Goal: Task Accomplishment & Management: Use online tool/utility

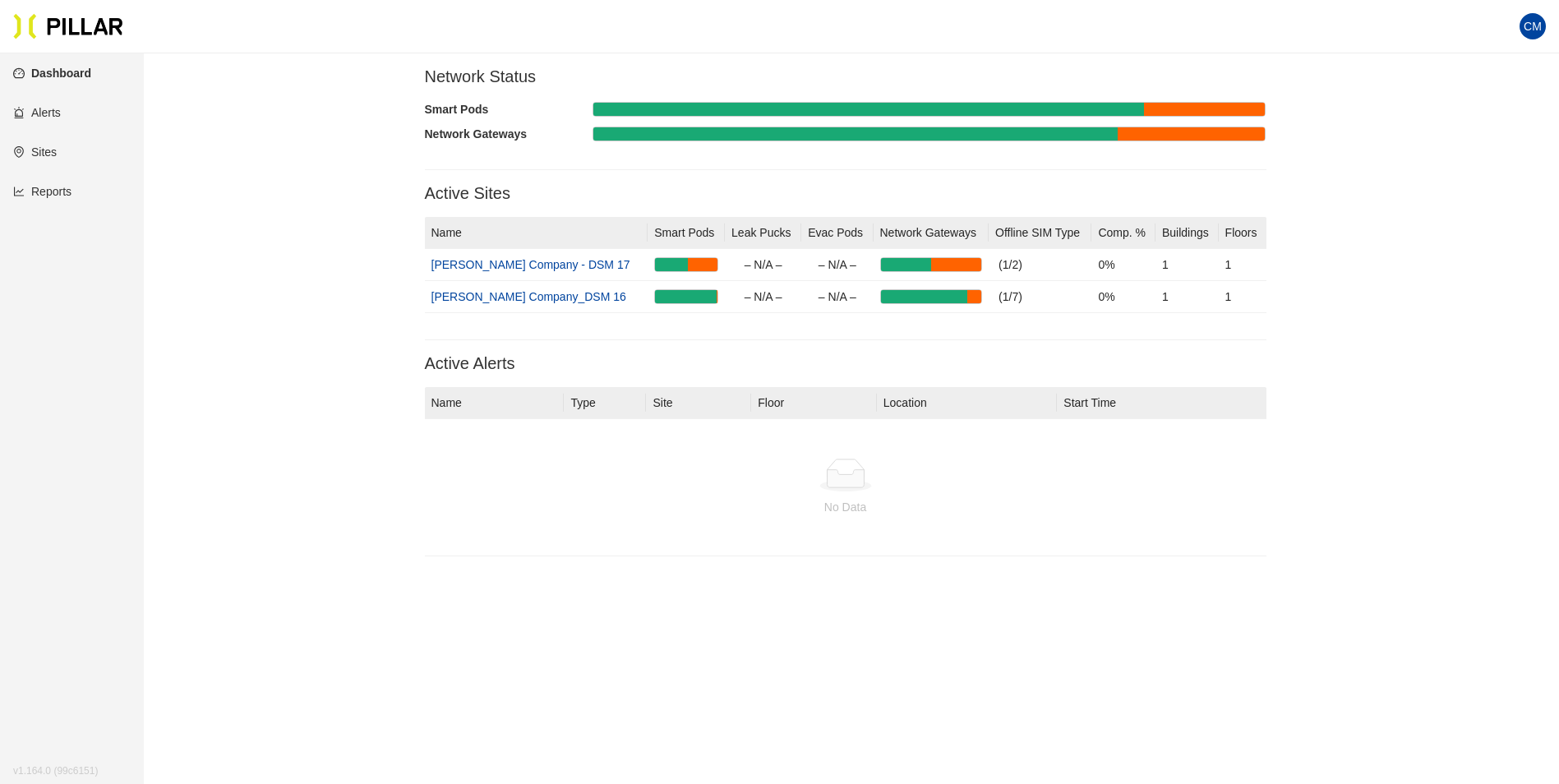
click at [18, 189] on link "Reports" at bounding box center [42, 191] width 59 height 14
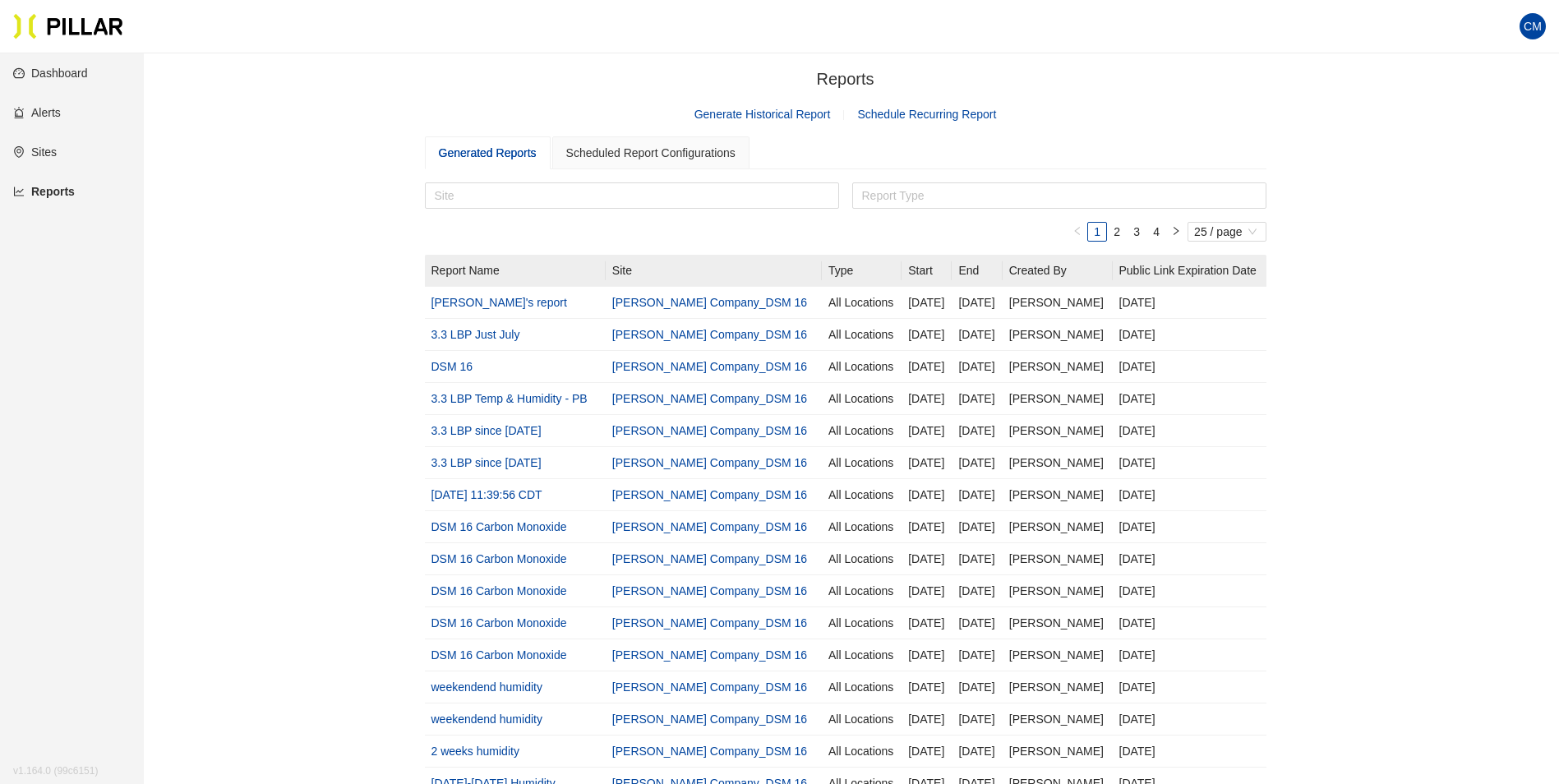
click at [748, 97] on section "Reports / Generate Historical Report Schedule Recurring Report Generated Report…" at bounding box center [846, 606] width 842 height 1080
click at [757, 120] on link "Generate Historical Report" at bounding box center [762, 114] width 136 height 14
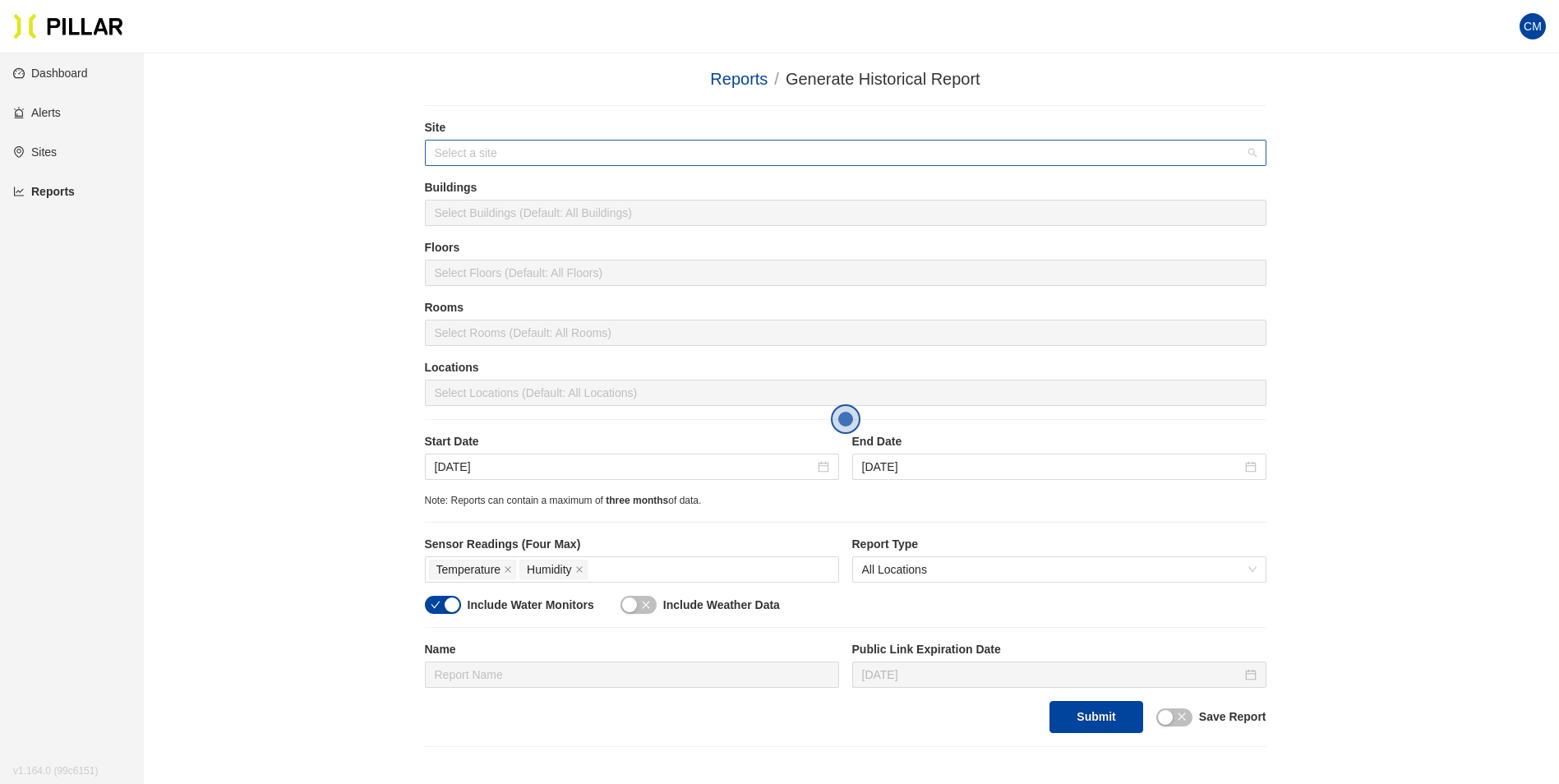
click at [582, 153] on input "search" at bounding box center [839, 152] width 811 height 24
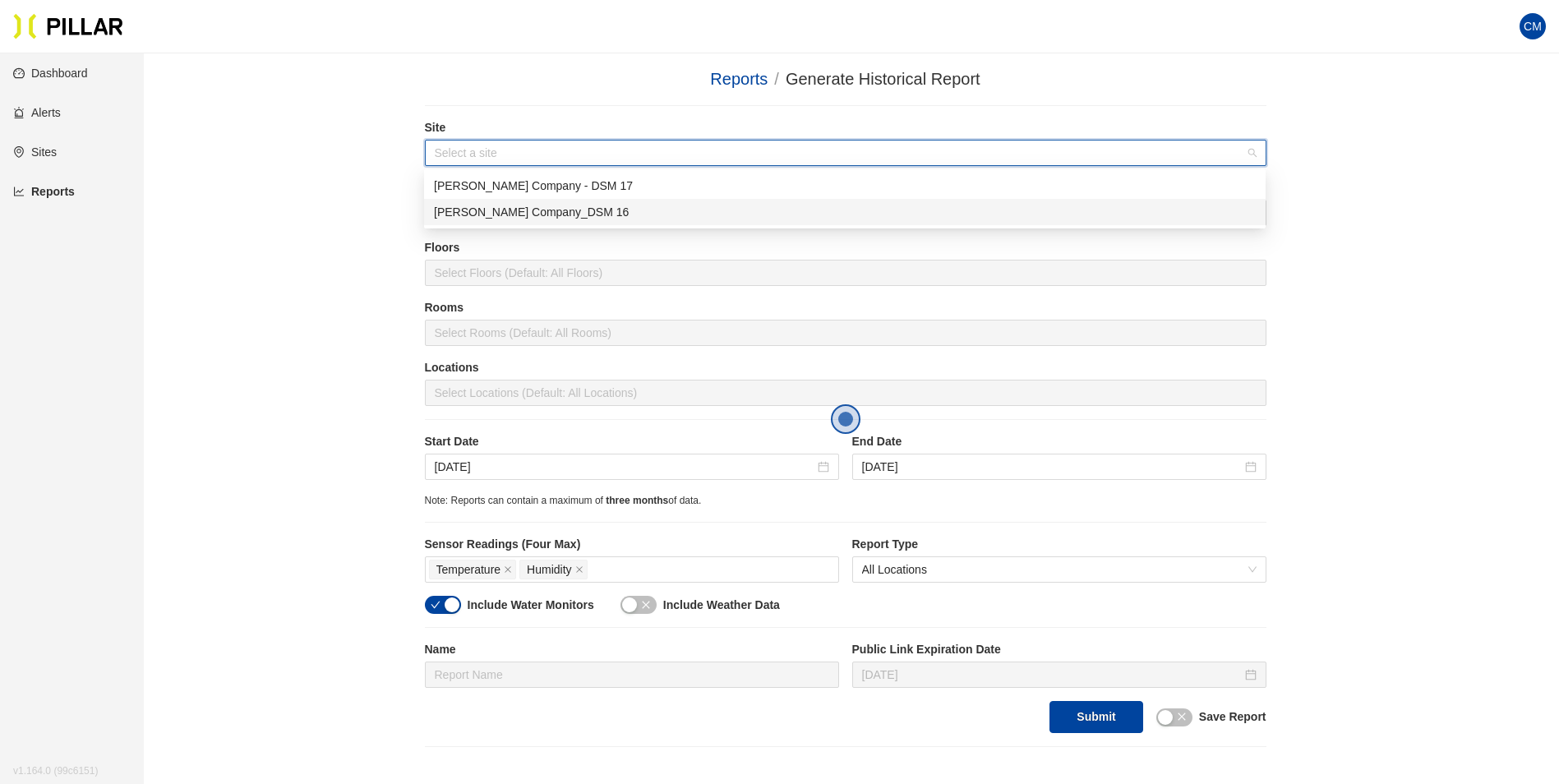
click at [545, 208] on div "[PERSON_NAME] Company_DSM 16" at bounding box center [845, 212] width 822 height 18
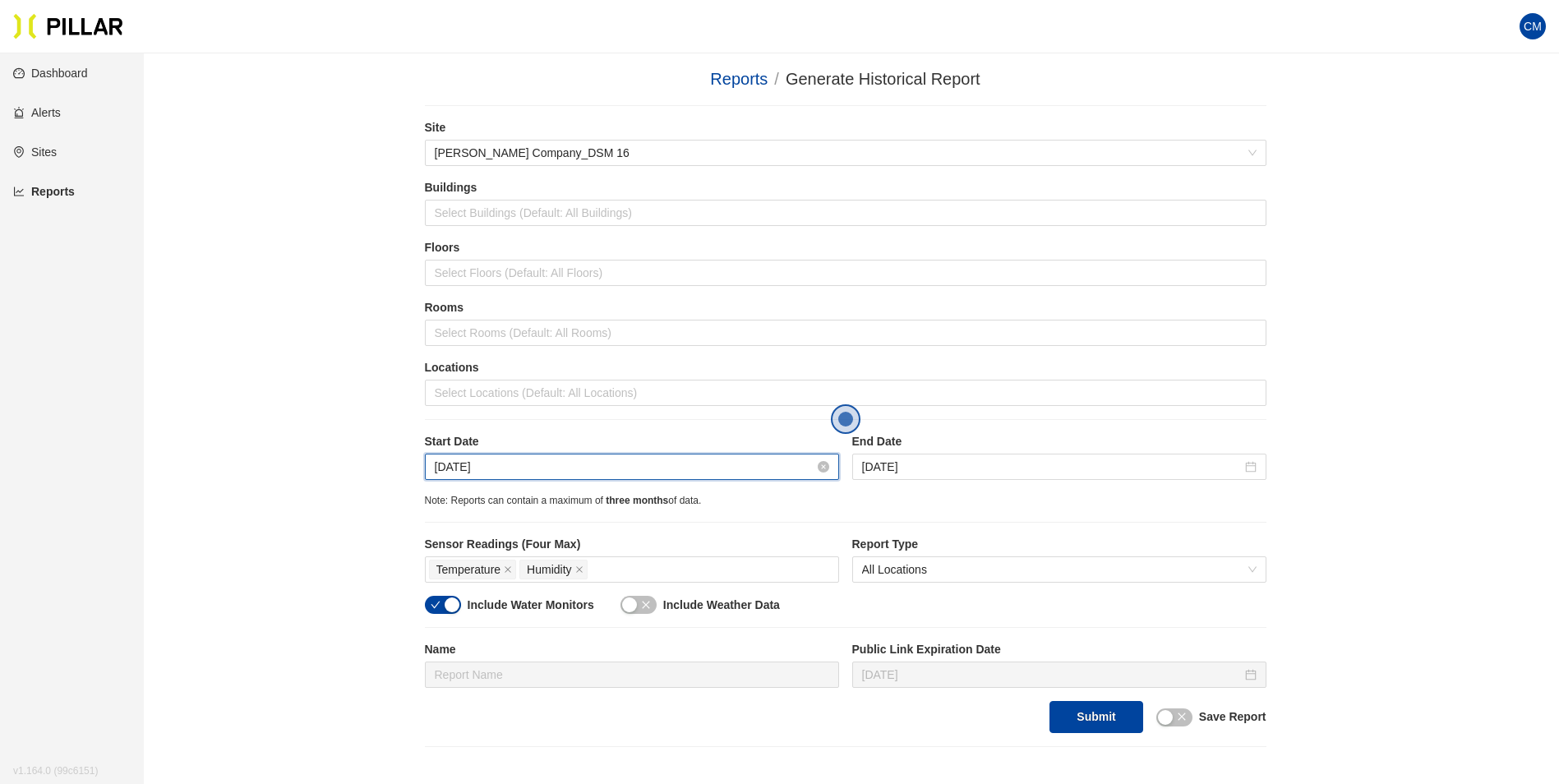
click at [536, 461] on input "[DATE]" at bounding box center [624, 467] width 380 height 18
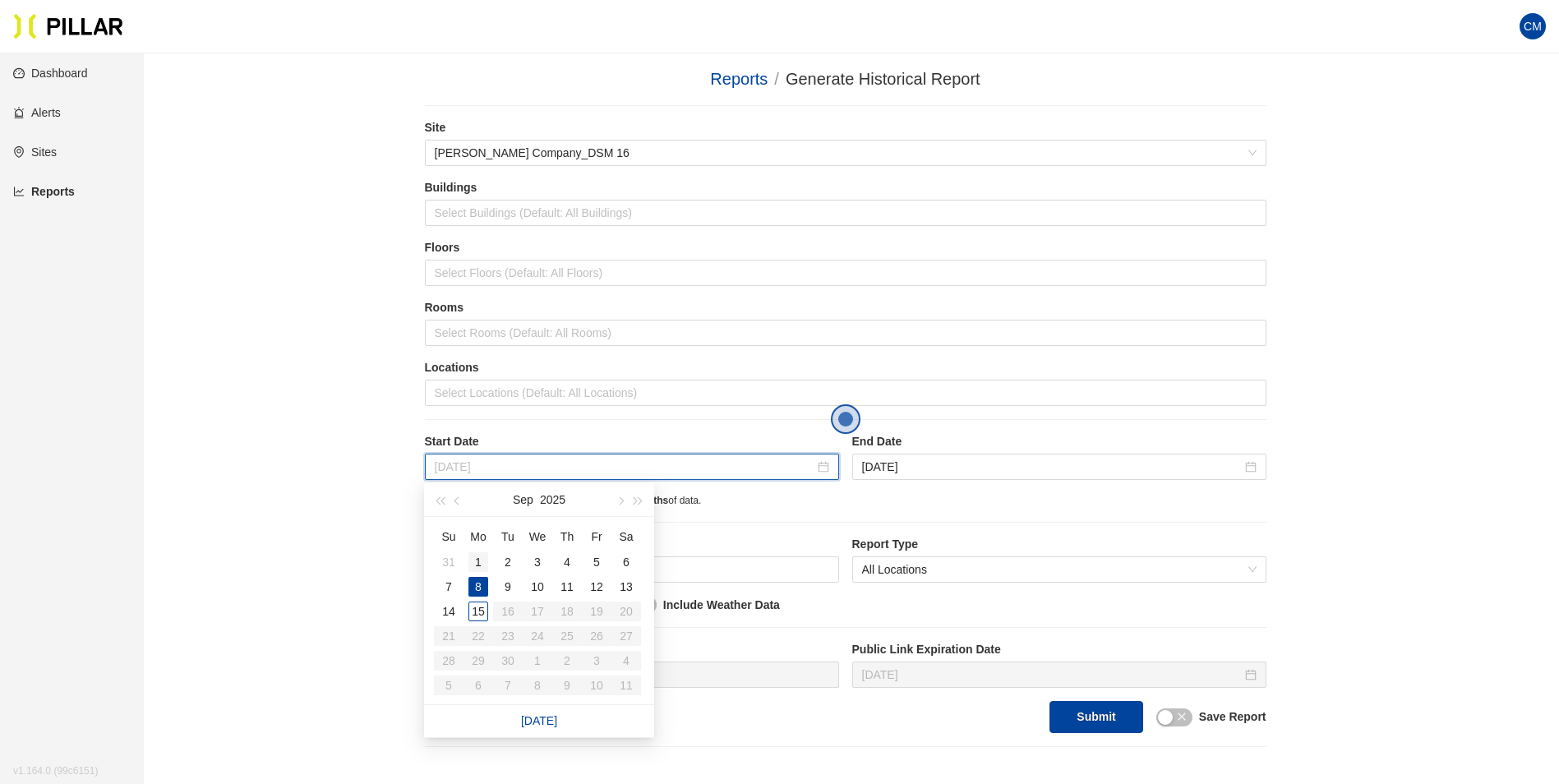
type input "[DATE]"
click at [481, 562] on div "1" at bounding box center [479, 562] width 20 height 20
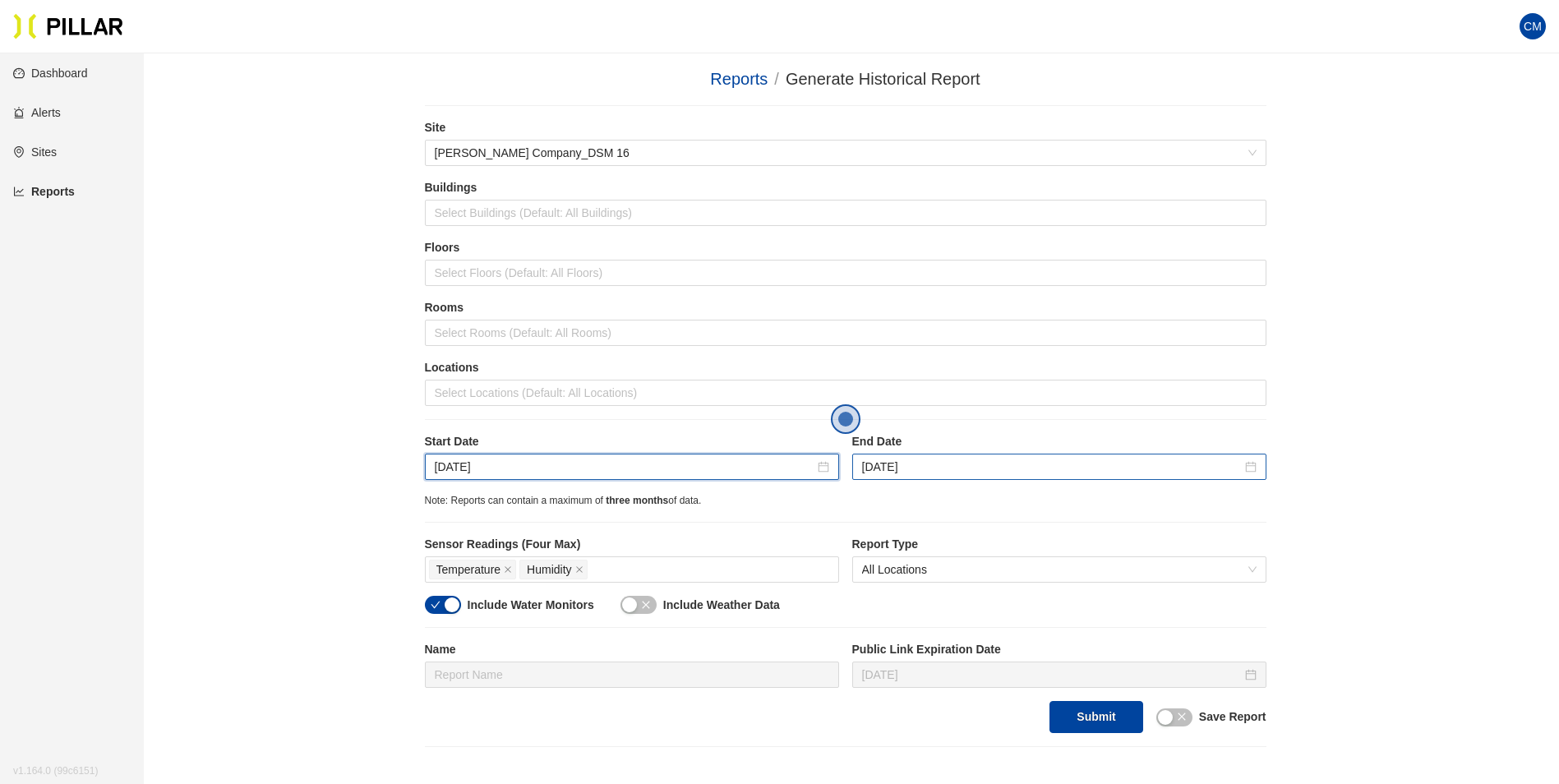
click at [950, 455] on div "[DATE]" at bounding box center [1059, 466] width 414 height 26
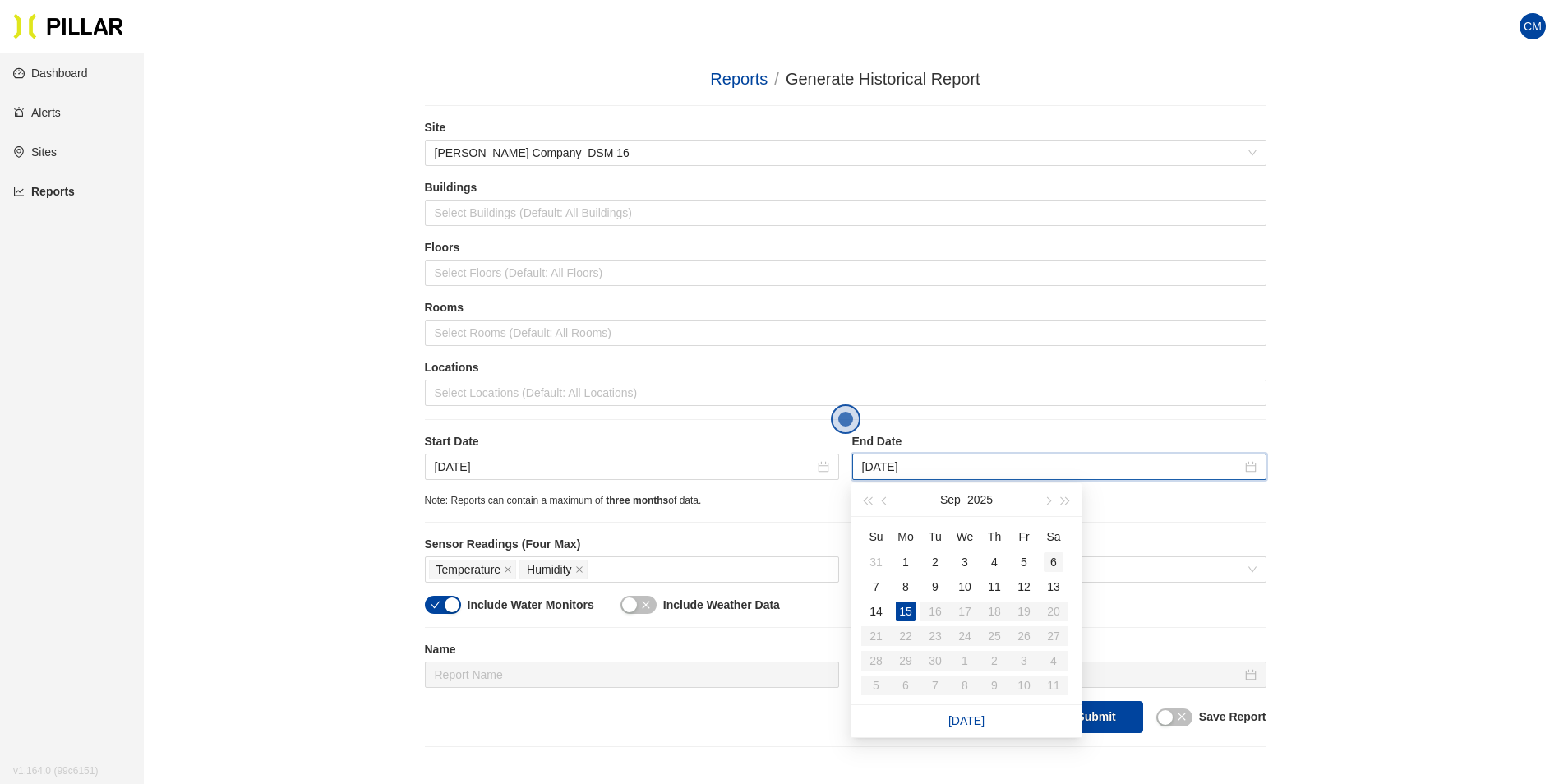
type input "[DATE]"
click at [1050, 563] on div "6" at bounding box center [1054, 562] width 20 height 20
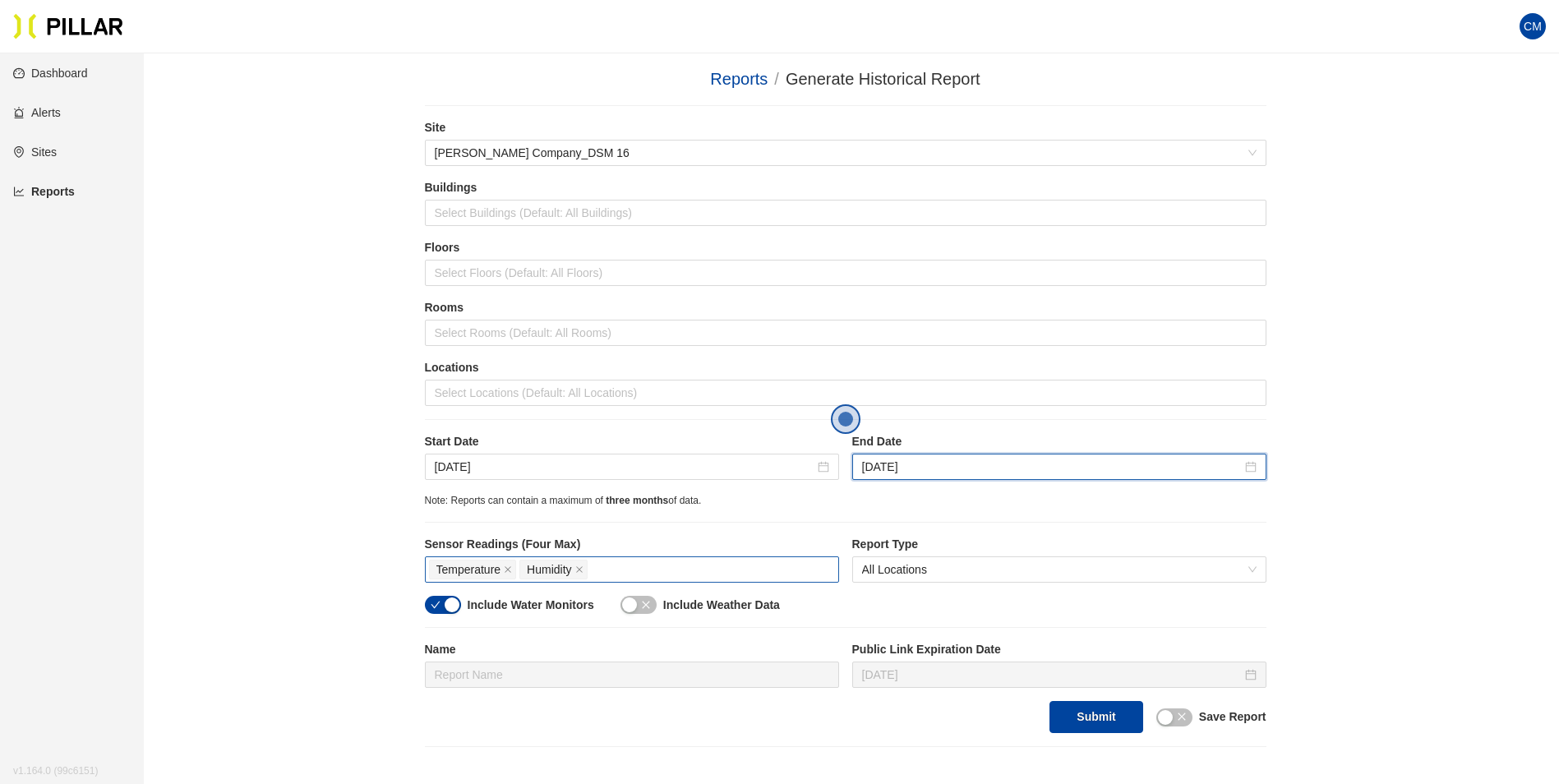
click at [670, 576] on div "Temperature Humidity" at bounding box center [632, 570] width 406 height 23
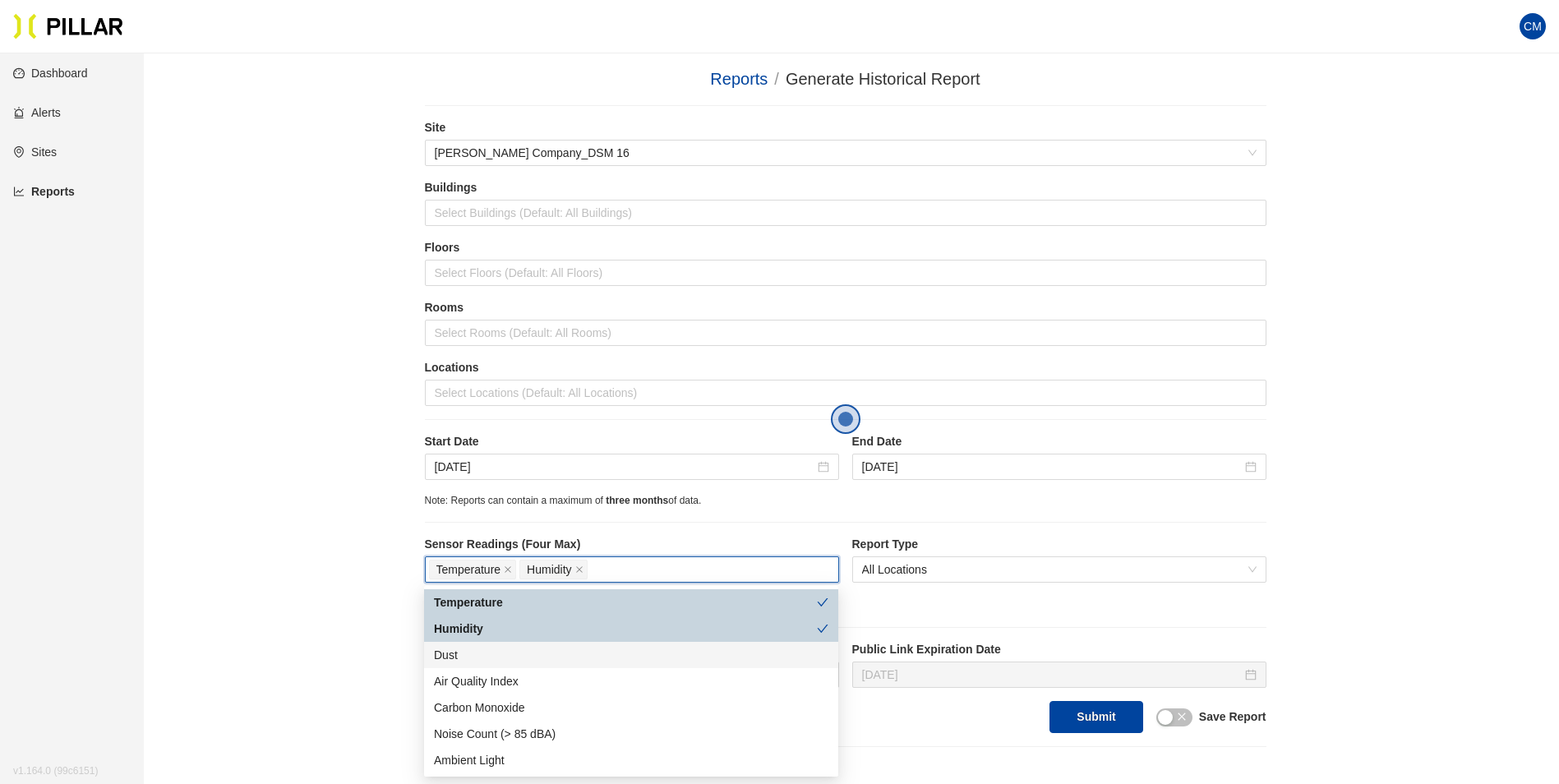
click at [525, 665] on div "Dust" at bounding box center [630, 654] width 414 height 26
click at [564, 404] on div at bounding box center [846, 393] width 833 height 23
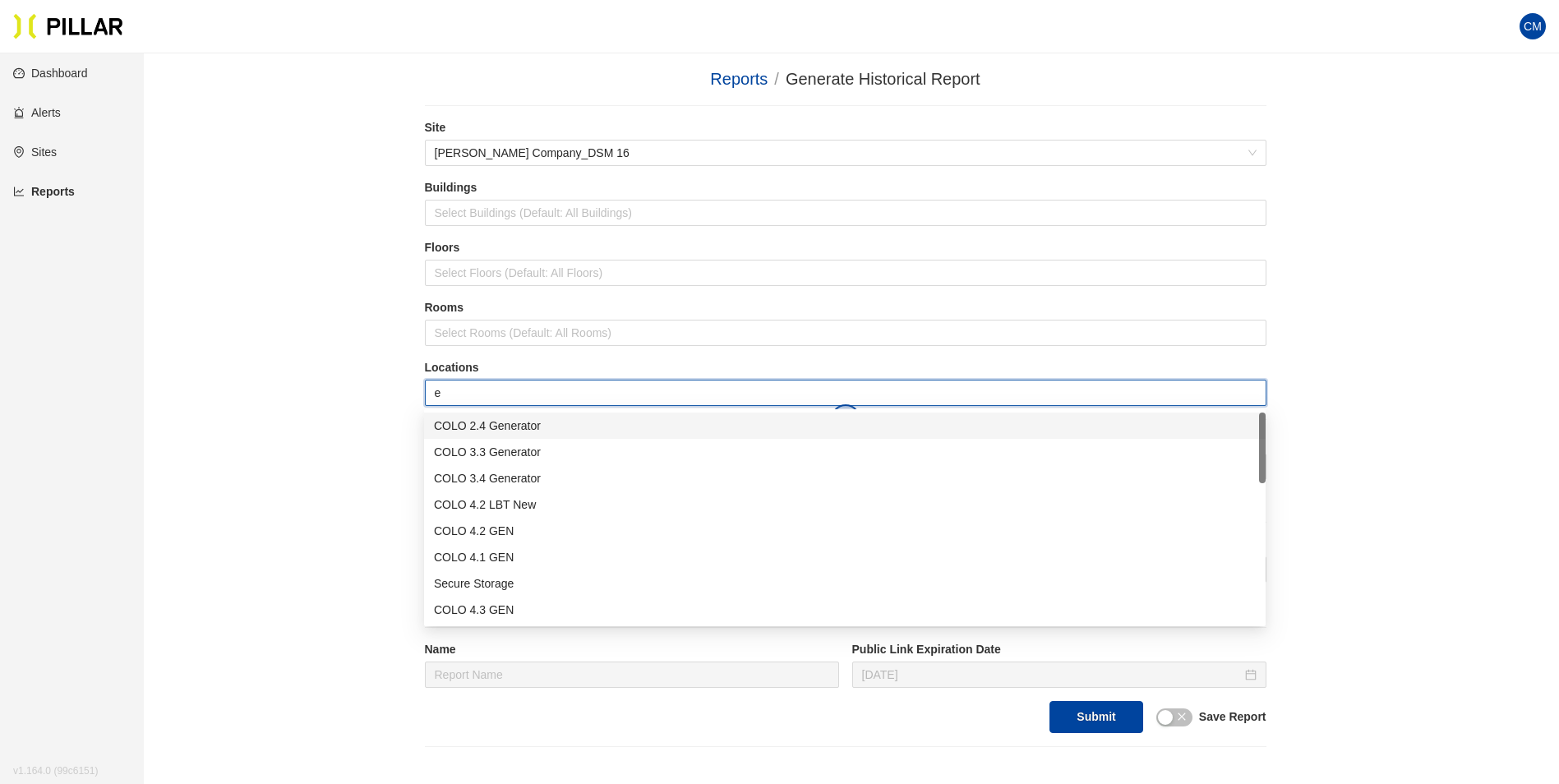
type input "er"
click at [501, 562] on div "Admin ER2" at bounding box center [845, 557] width 822 height 18
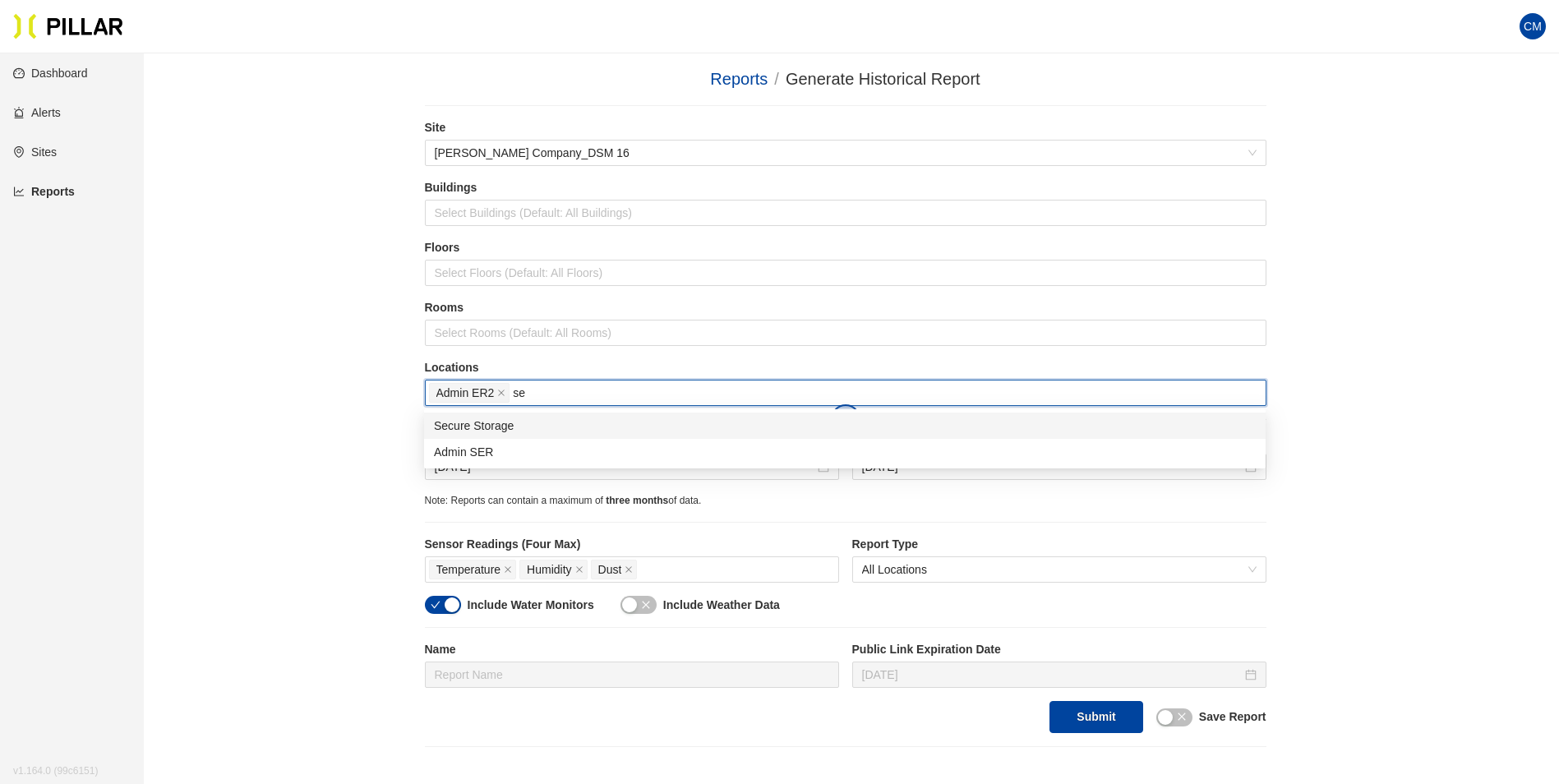
type input "sec"
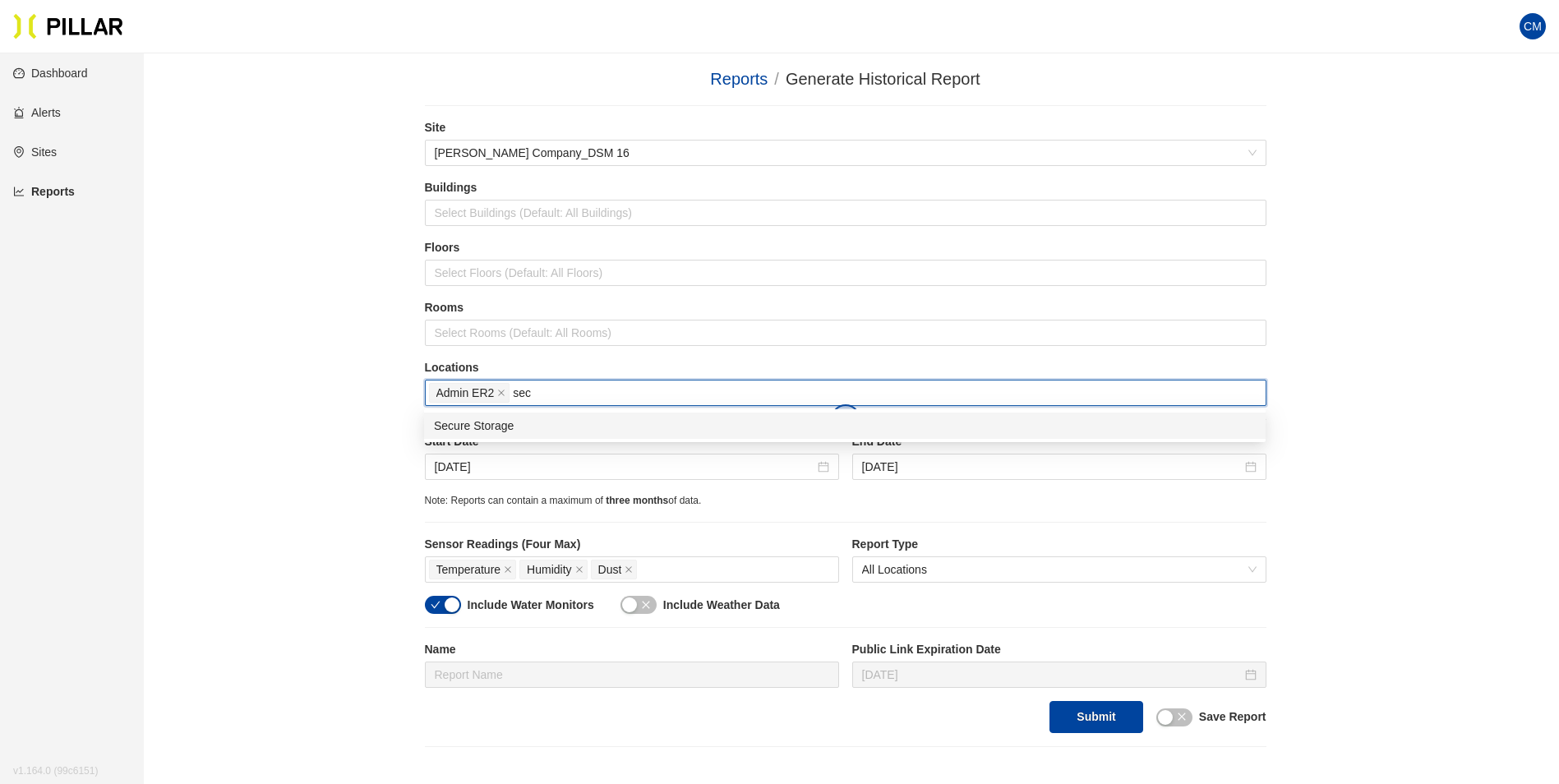
click at [543, 427] on div "Secure Storage" at bounding box center [845, 425] width 822 height 18
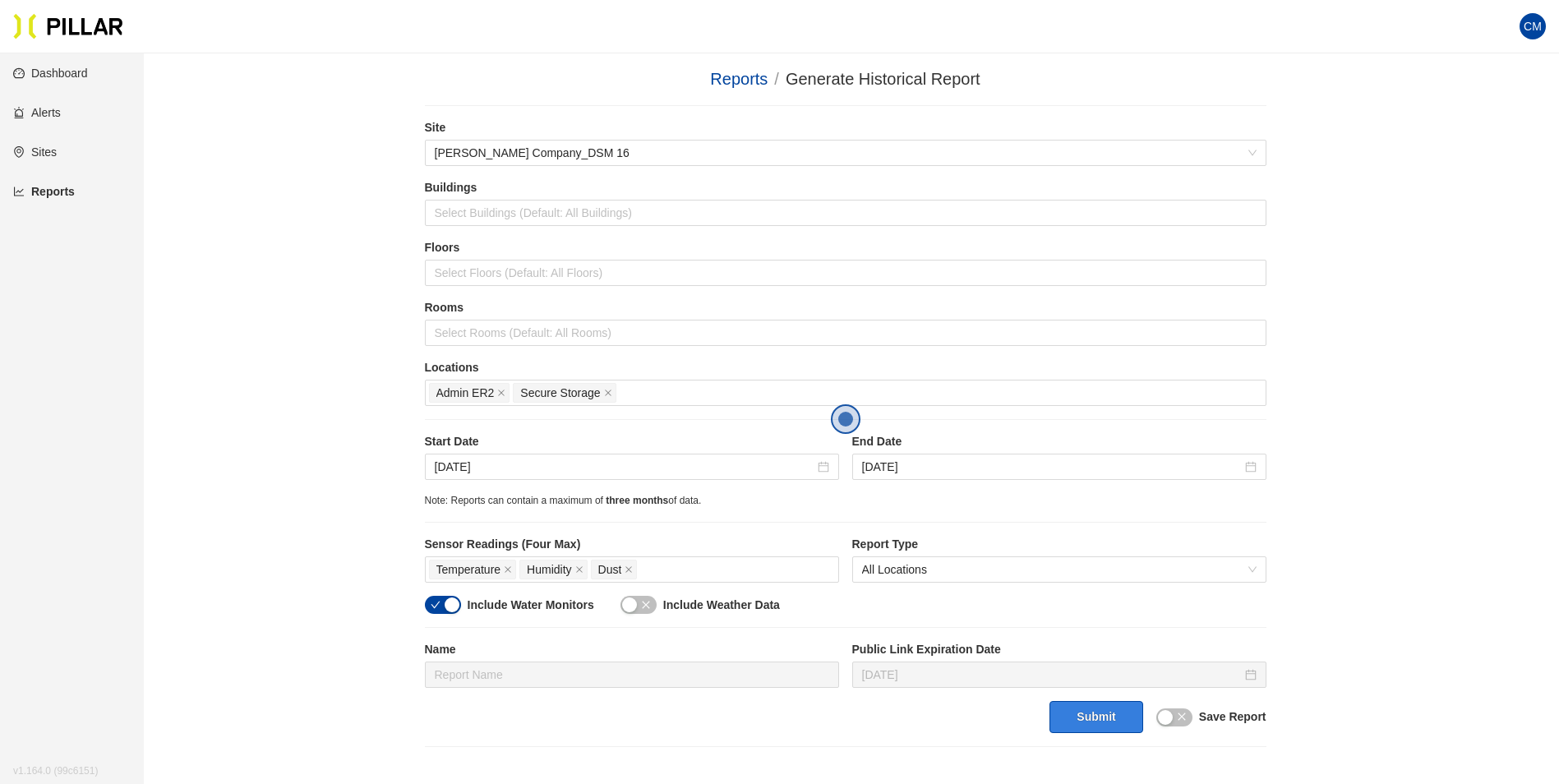
click at [1093, 723] on button "Submit" at bounding box center [1096, 717] width 93 height 32
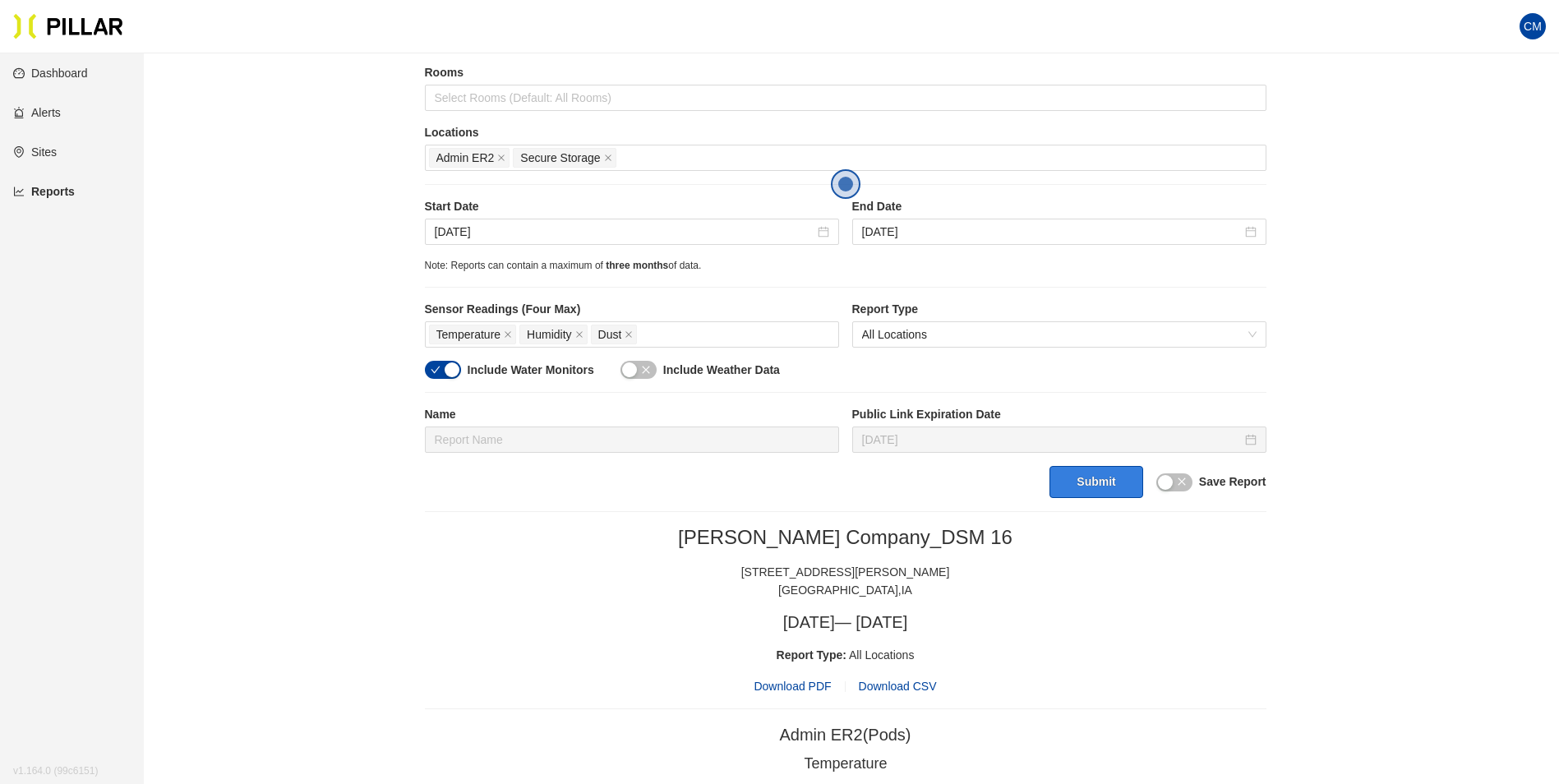
scroll to position [211, 0]
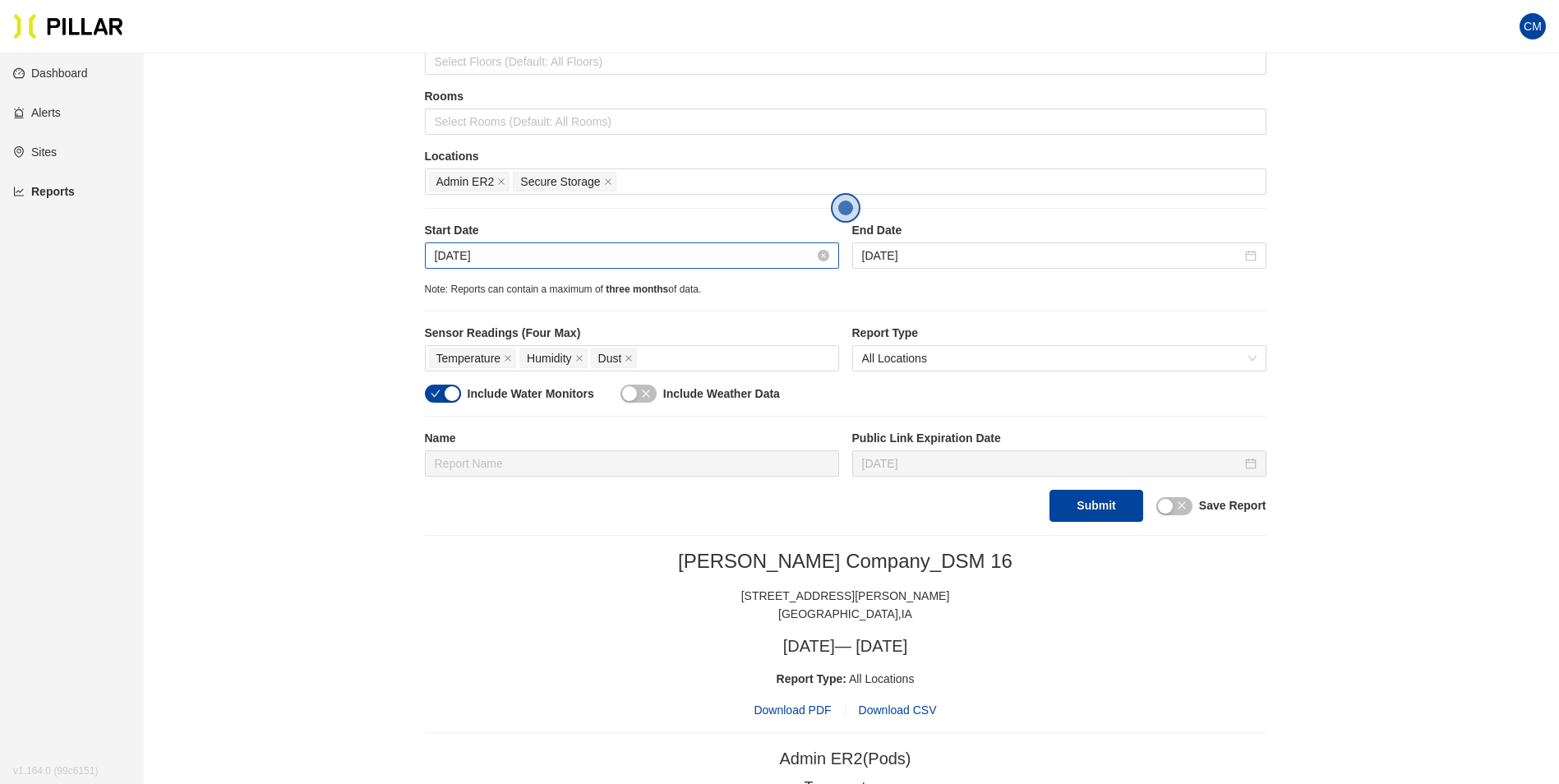
click at [512, 262] on input "[DATE]" at bounding box center [624, 256] width 380 height 18
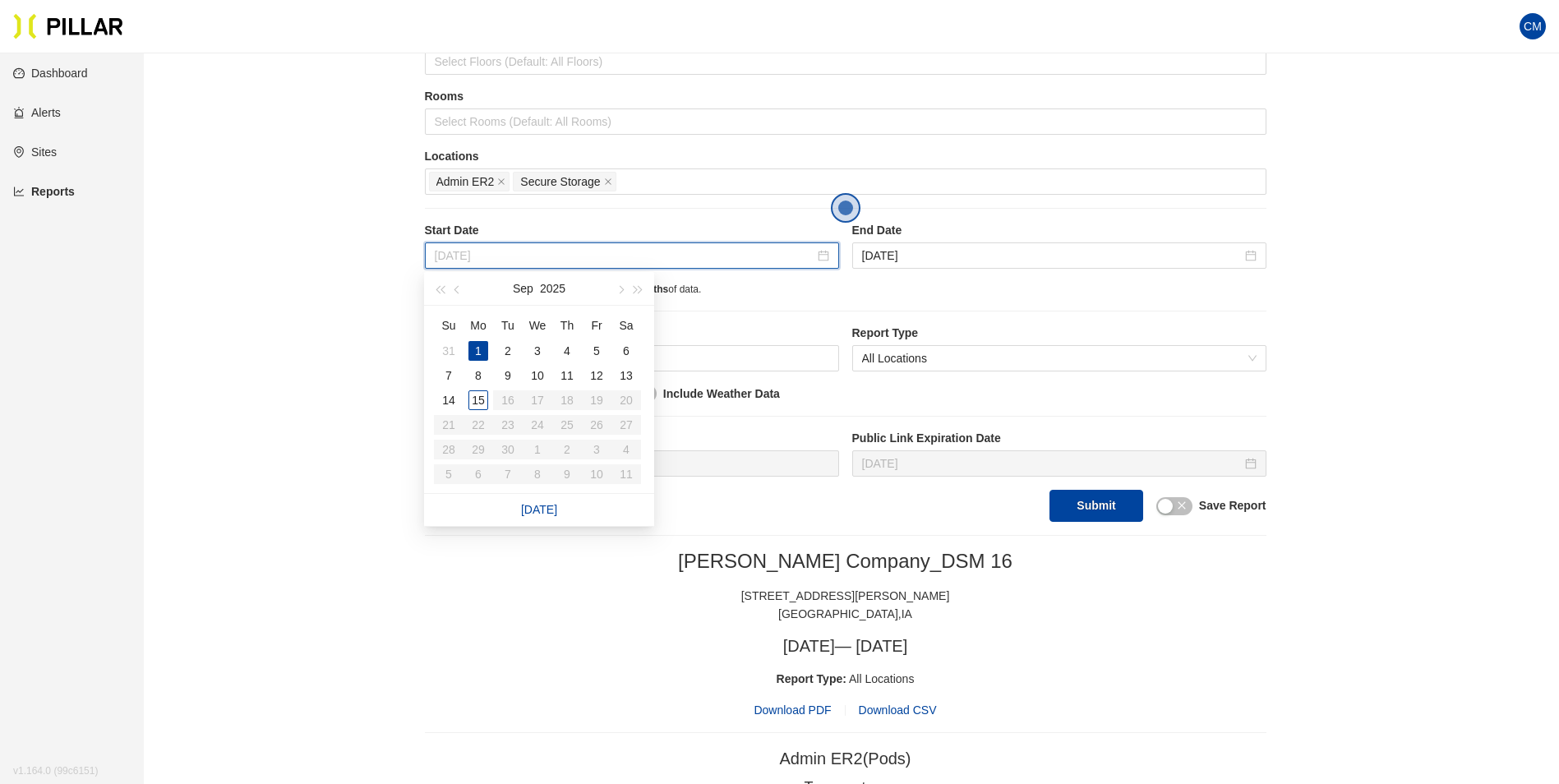
type input "[DATE]"
click at [480, 351] on div "1" at bounding box center [479, 351] width 20 height 20
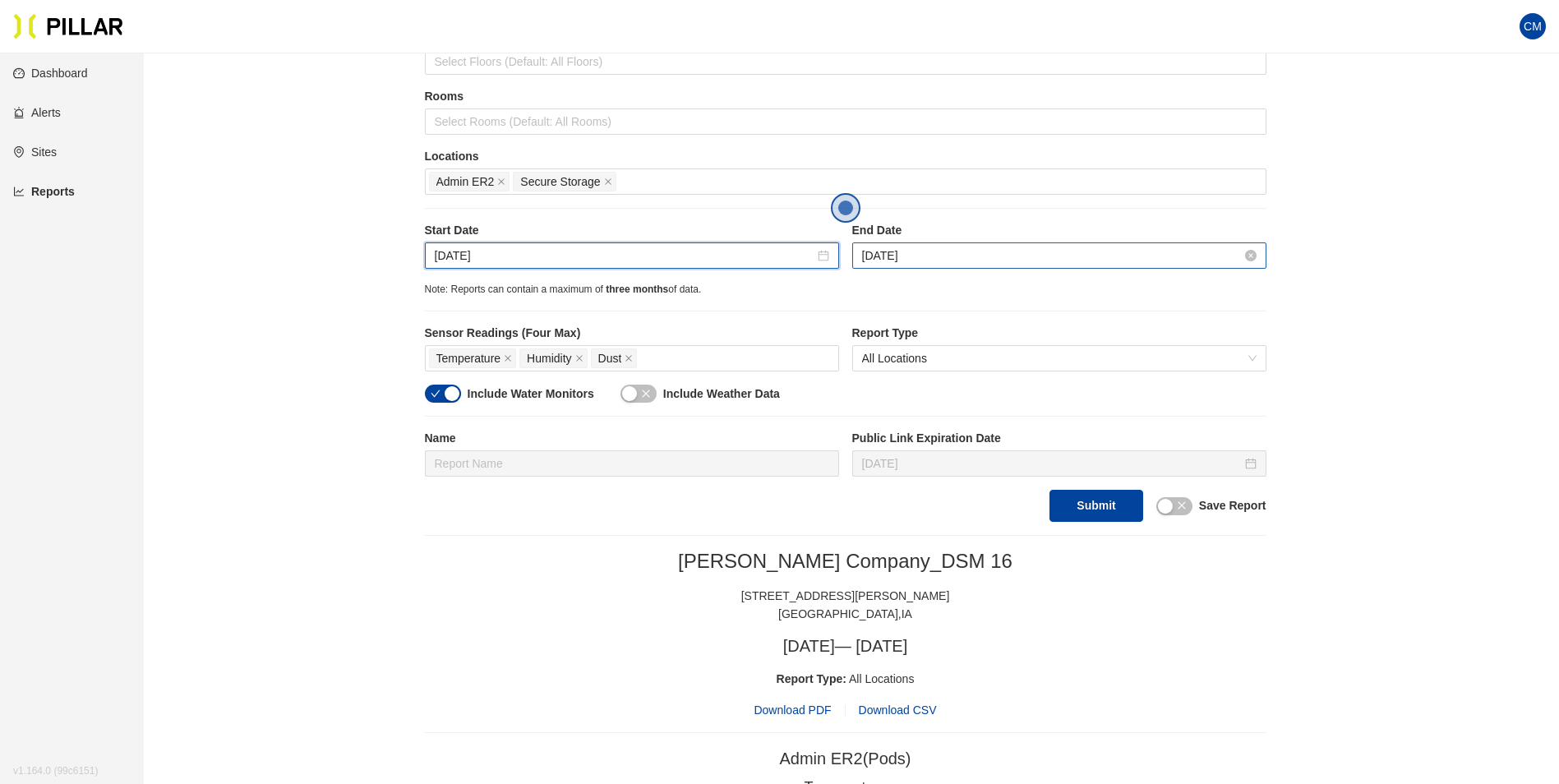
click at [886, 259] on input "[DATE]" at bounding box center [1051, 256] width 380 height 18
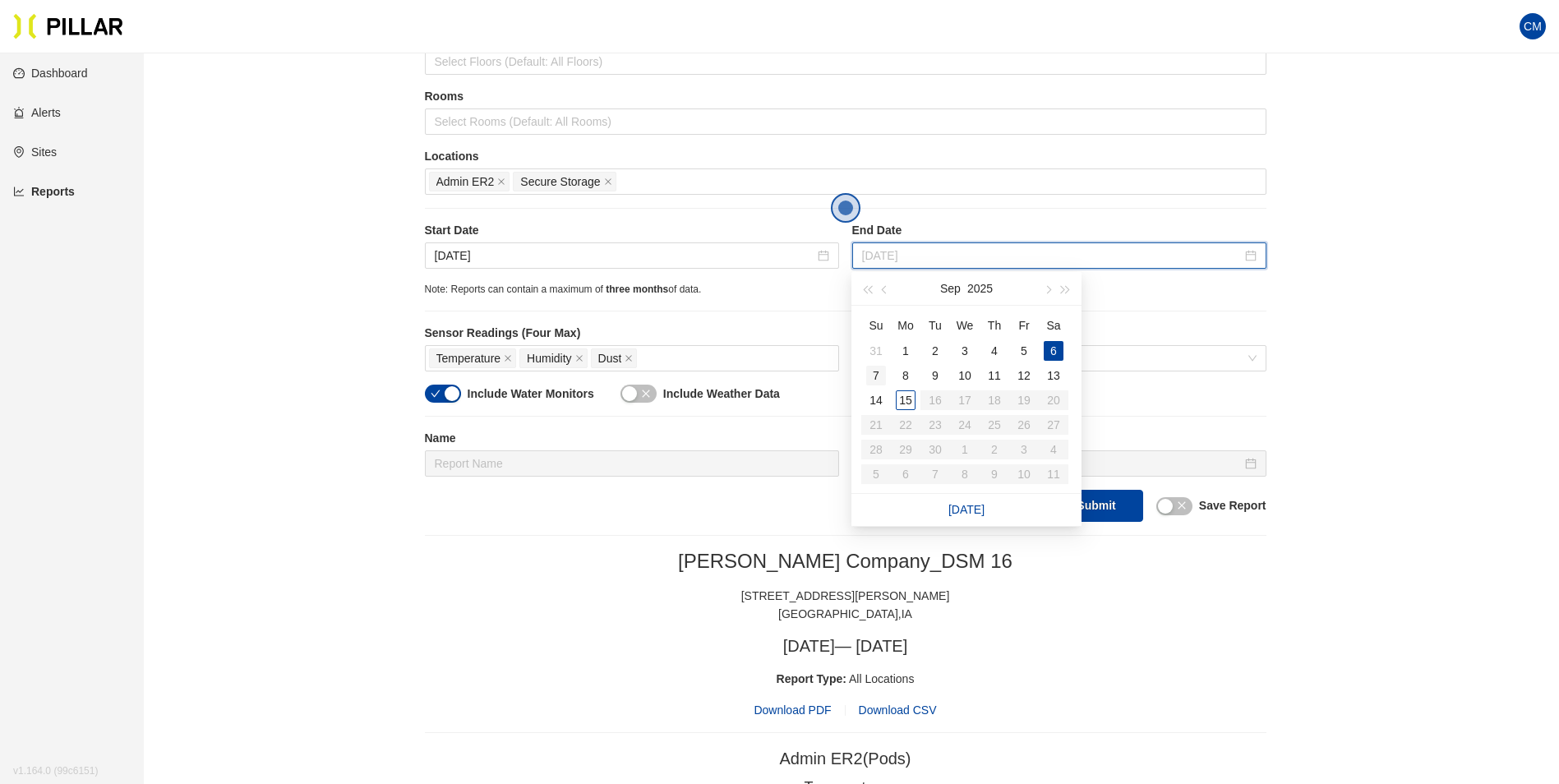
type input "[DATE]"
click at [878, 378] on div "7" at bounding box center [876, 376] width 20 height 20
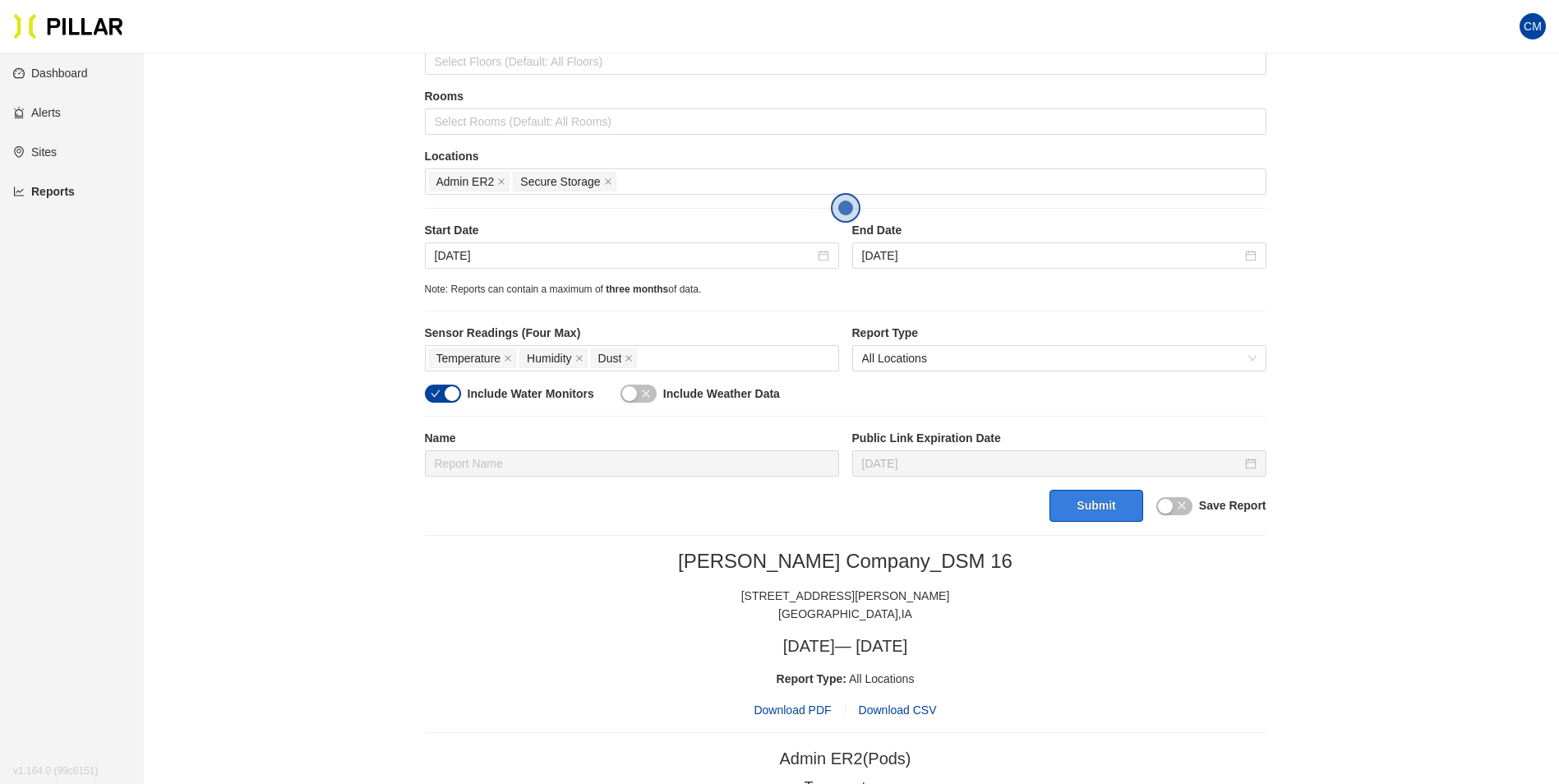
click at [1094, 515] on button "Submit" at bounding box center [1096, 506] width 93 height 32
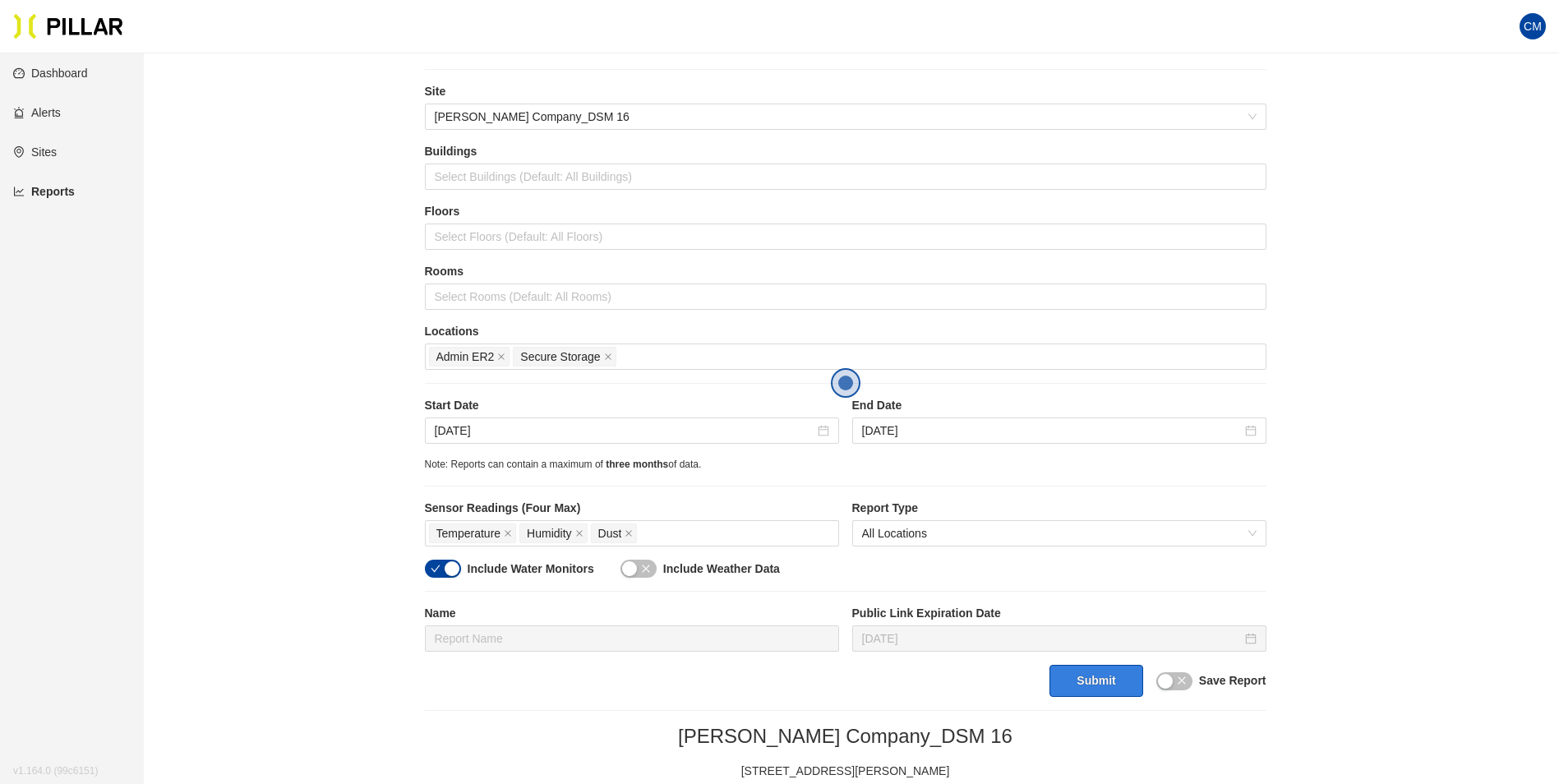
scroll to position [0, 0]
